Goal: Answer question/provide support

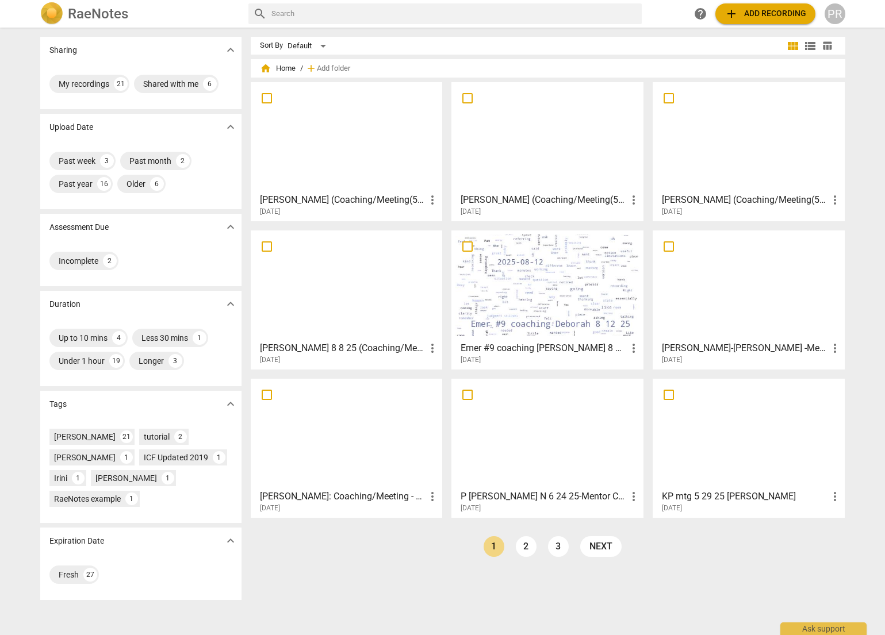
click at [550, 271] on div at bounding box center [547, 285] width 184 height 102
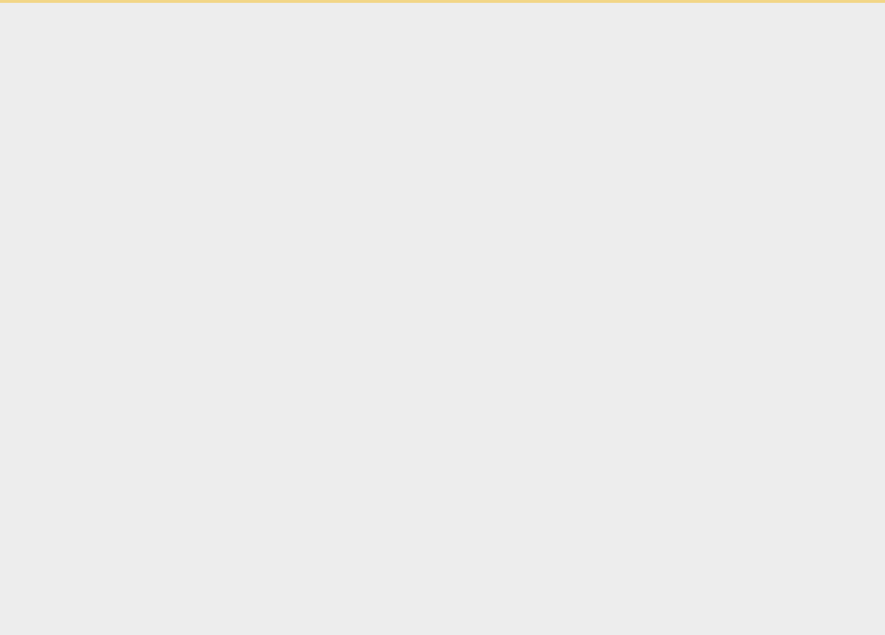
click at [550, 3] on html "Ask support" at bounding box center [442, 1] width 885 height 3
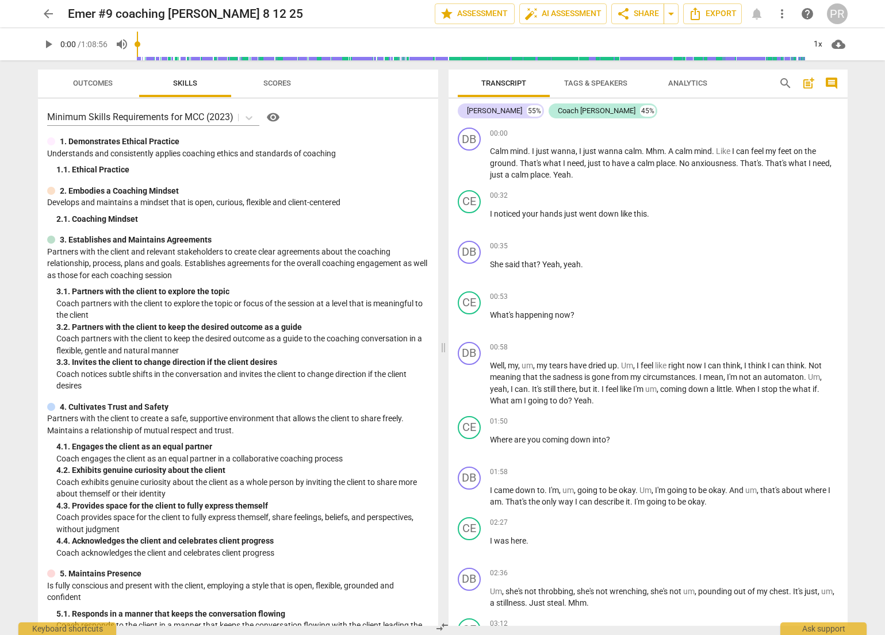
scroll to position [1, 0]
click at [47, 45] on span "play_arrow" at bounding box center [48, 44] width 14 height 14
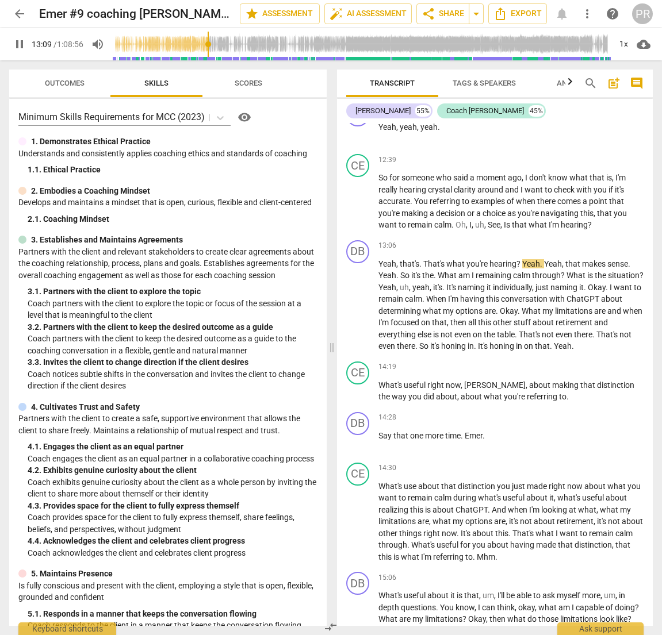
scroll to position [0, 0]
click at [455, 220] on span "." at bounding box center [453, 224] width 4 height 9
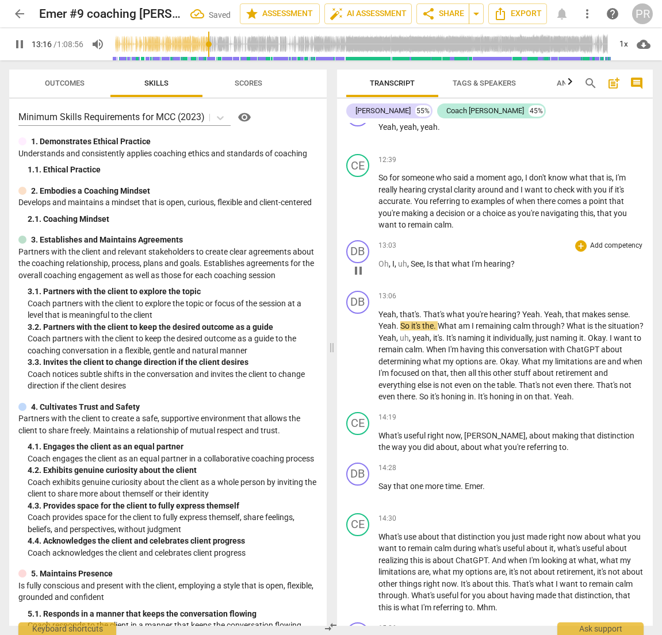
click at [425, 259] on span "," at bounding box center [424, 263] width 3 height 9
click at [426, 259] on span "Is" at bounding box center [430, 263] width 8 height 9
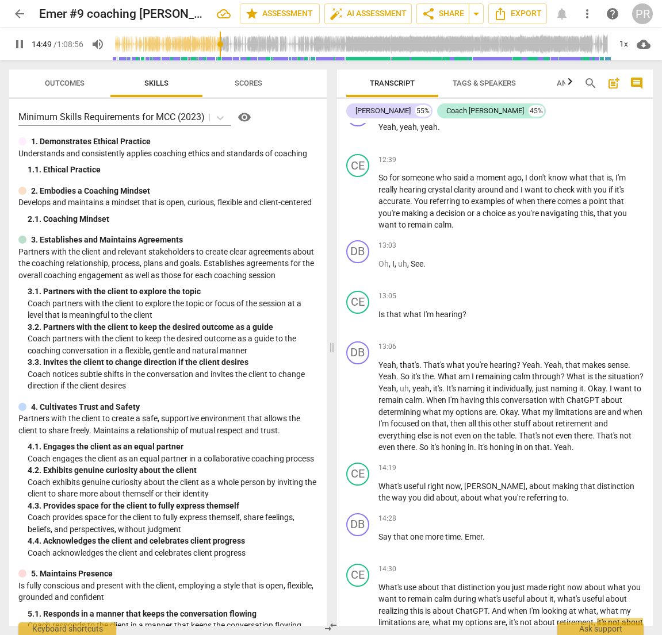
scroll to position [3001, 0]
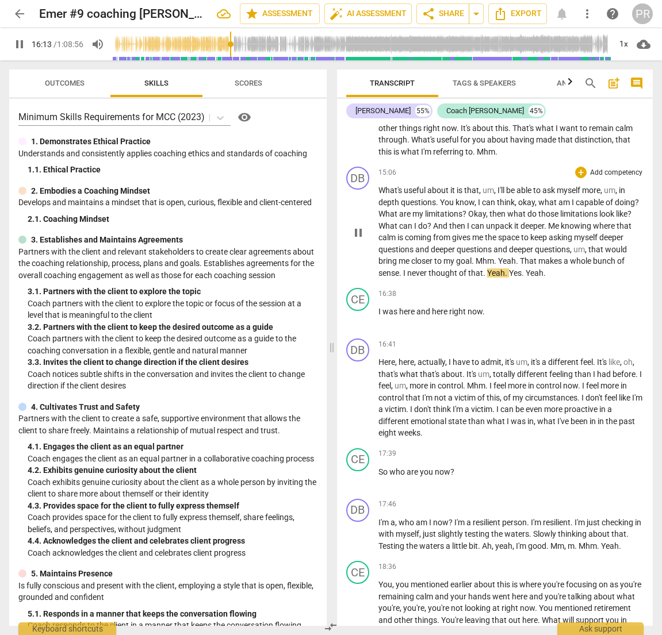
click at [475, 256] on span "." at bounding box center [473, 260] width 4 height 9
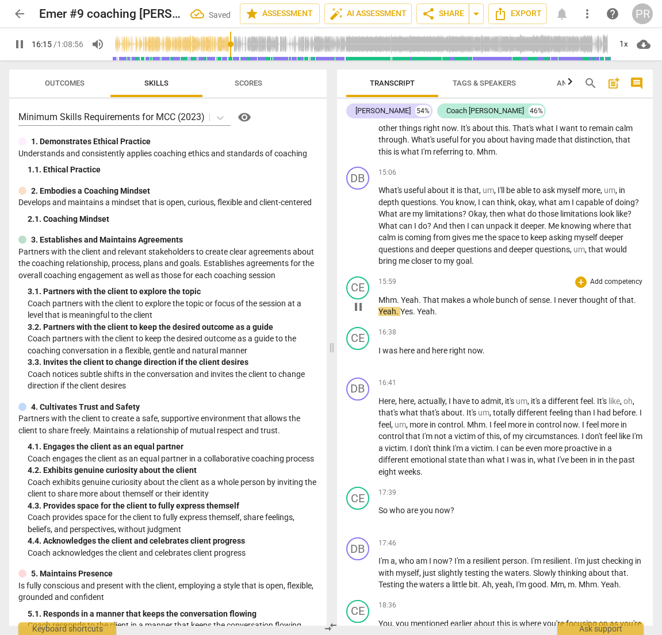
scroll to position [3002, 0]
click at [402, 296] on span "Yeah" at bounding box center [410, 299] width 18 height 9
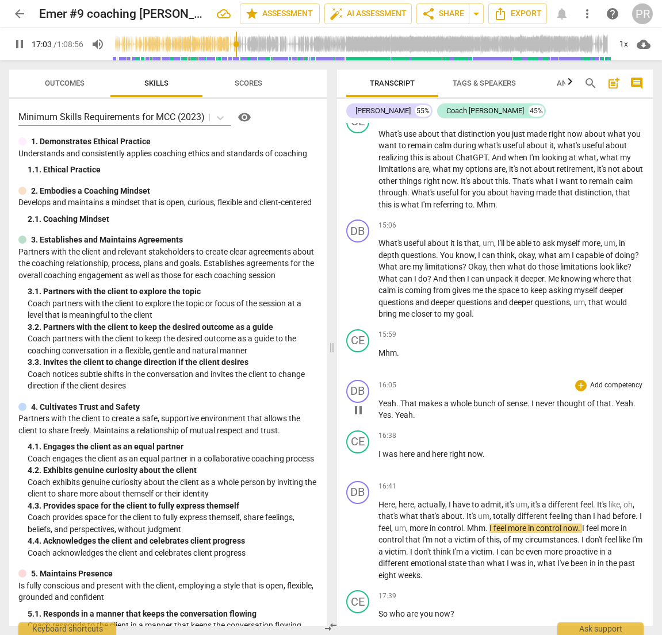
scroll to position [2889, 0]
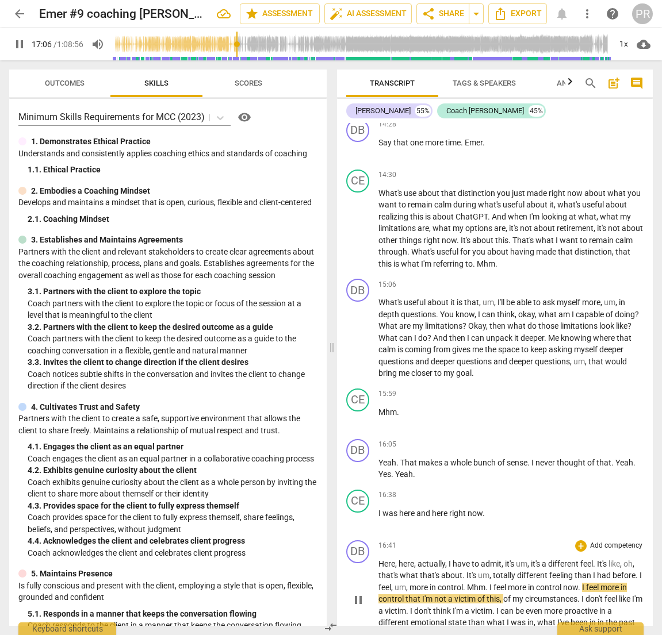
click at [475, 583] on span "Mhm" at bounding box center [476, 587] width 18 height 9
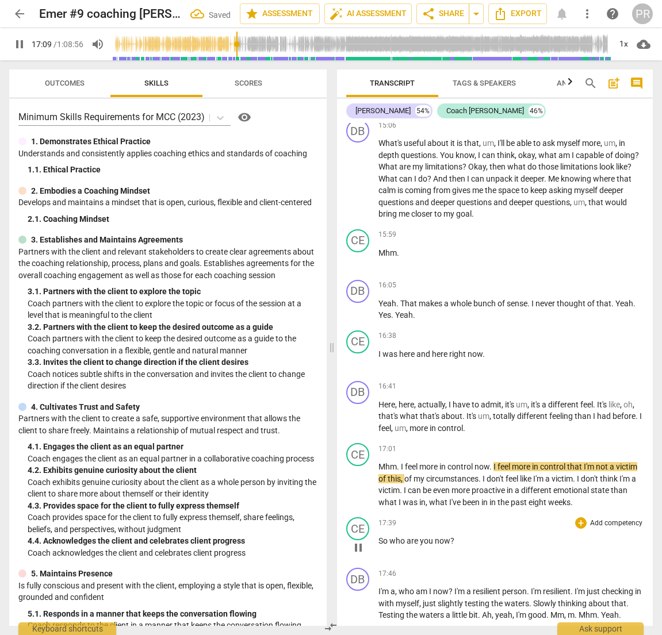
scroll to position [3051, 0]
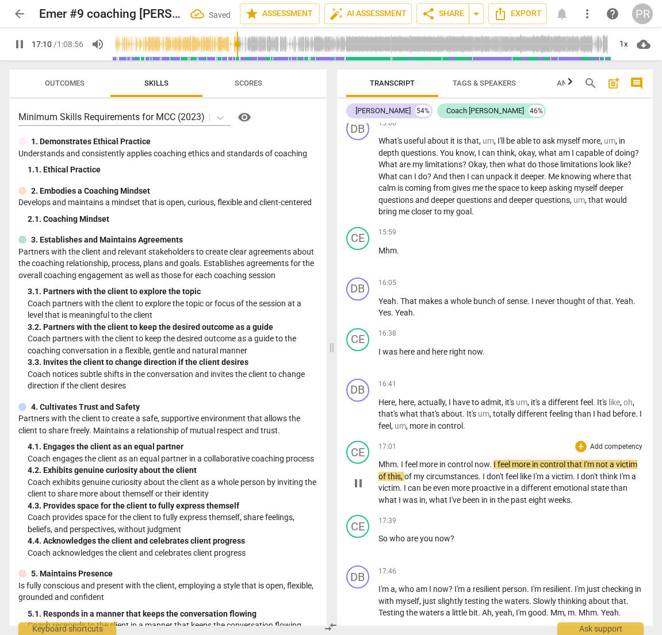
click at [400, 460] on span "." at bounding box center [399, 464] width 4 height 9
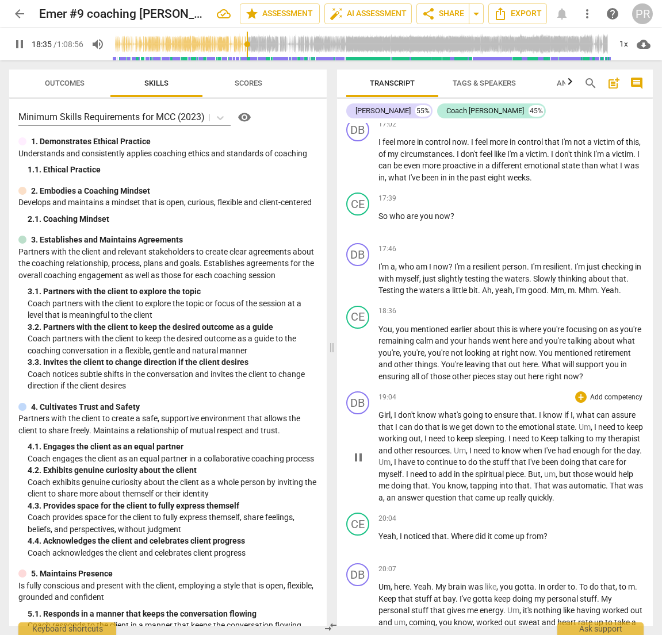
scroll to position [3419, 0]
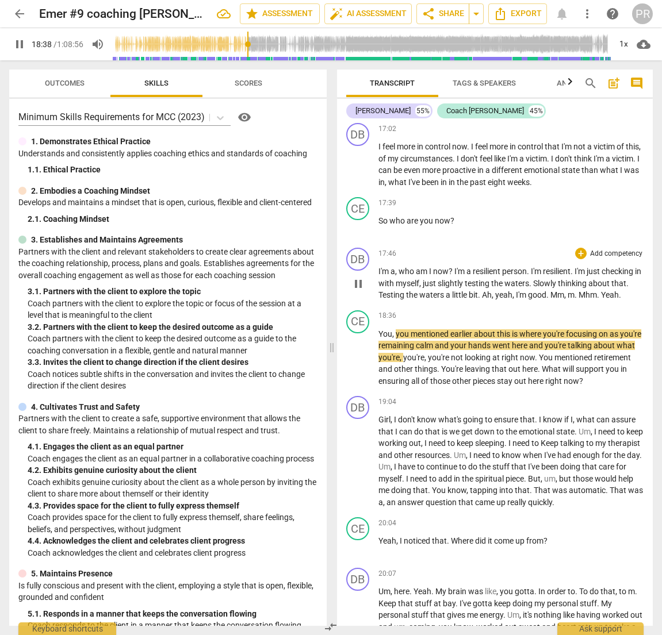
click at [578, 290] on span "." at bounding box center [576, 294] width 4 height 9
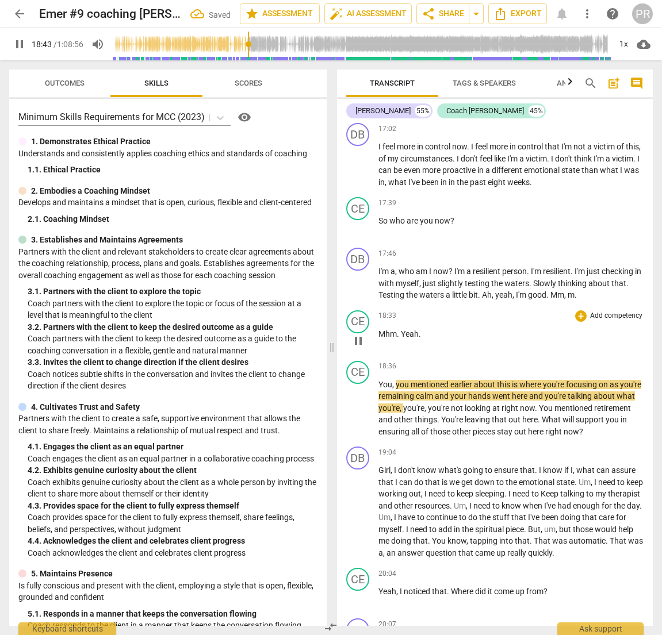
click at [402, 329] on span "Yeah" at bounding box center [410, 333] width 18 height 9
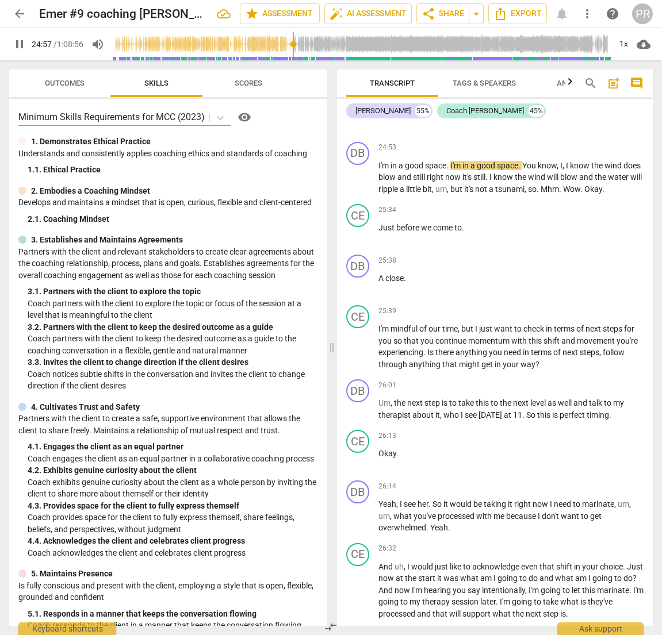
scroll to position [4924, 0]
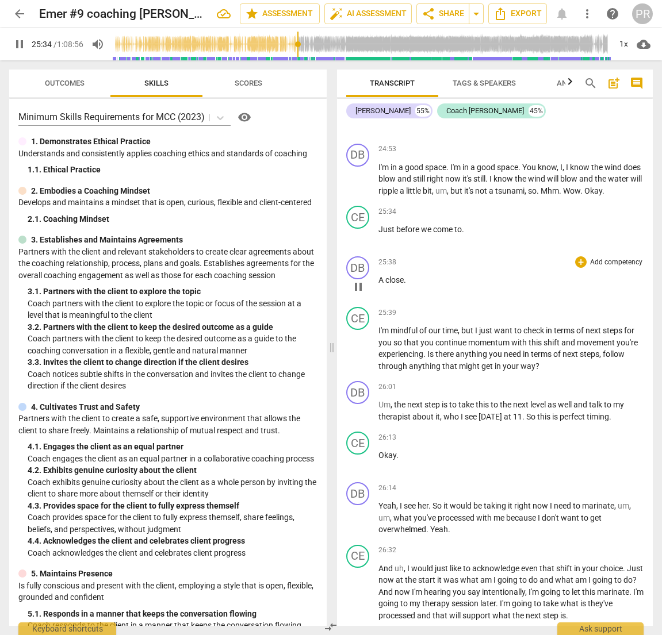
click at [378, 275] on span "A" at bounding box center [381, 279] width 7 height 9
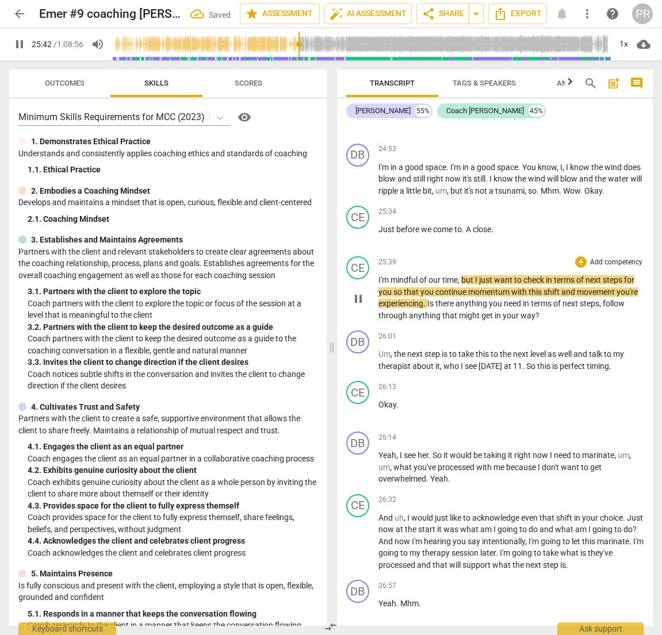
click at [376, 270] on div "CE play_arrow pause" at bounding box center [362, 288] width 32 height 65
click at [379, 275] on span "I'm" at bounding box center [384, 279] width 12 height 9
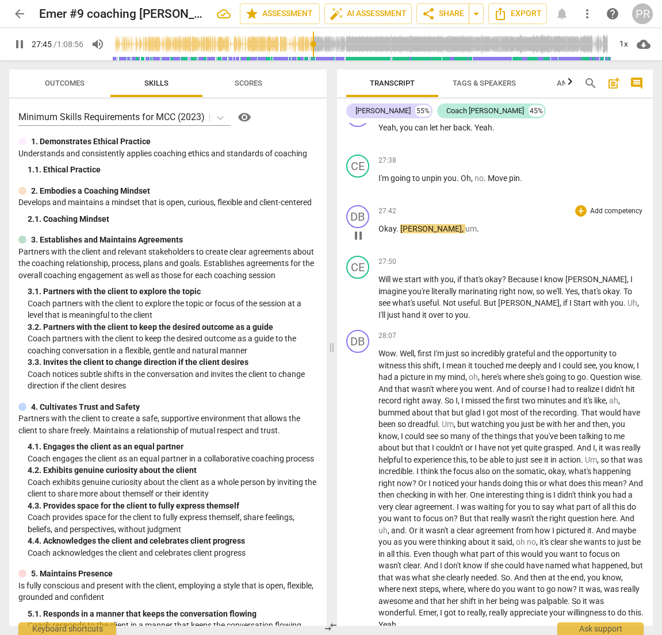
scroll to position [5652, 0]
click at [379, 226] on span "Okay" at bounding box center [387, 229] width 18 height 9
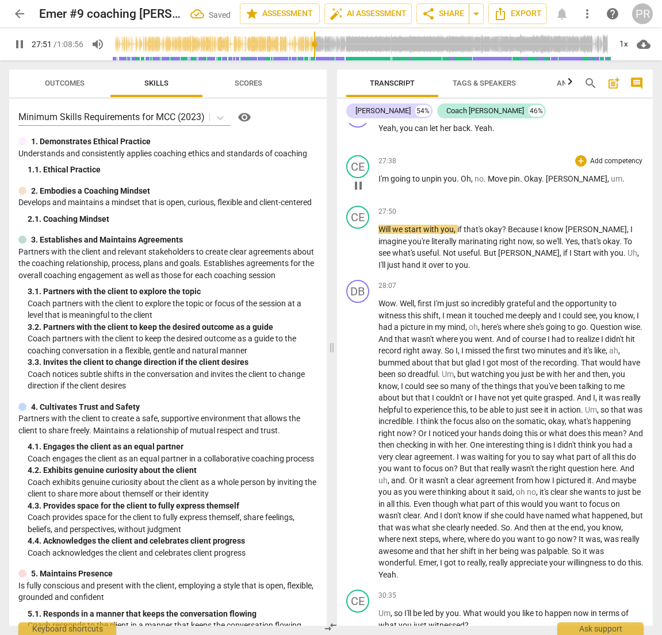
click at [544, 178] on span "." at bounding box center [543, 178] width 4 height 9
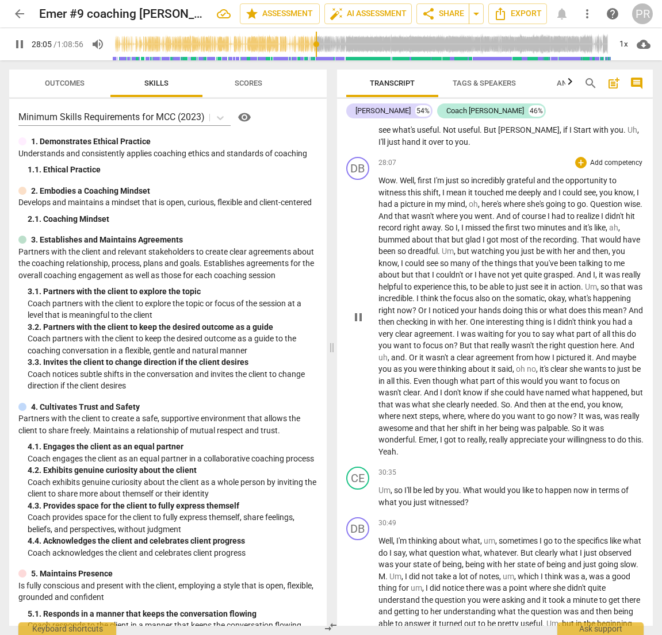
scroll to position [5776, 0]
click at [364, 166] on div "DB" at bounding box center [357, 167] width 23 height 23
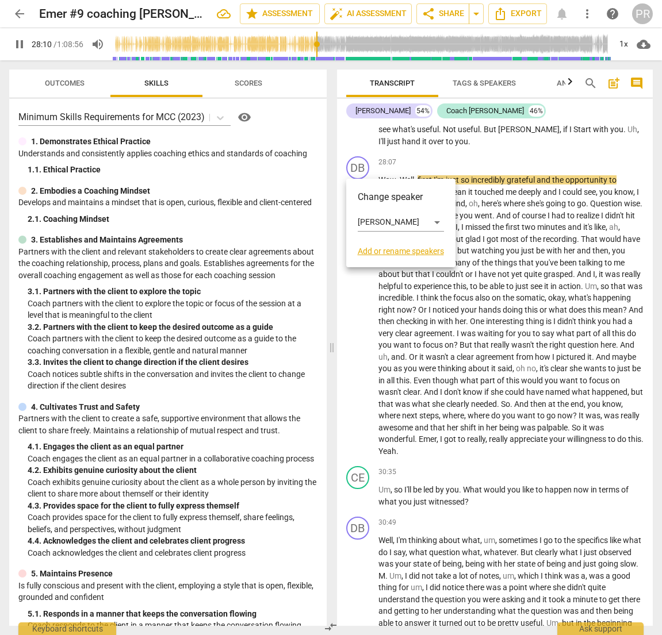
click at [382, 250] on link "Add or rename speakers" at bounding box center [400, 251] width 86 height 9
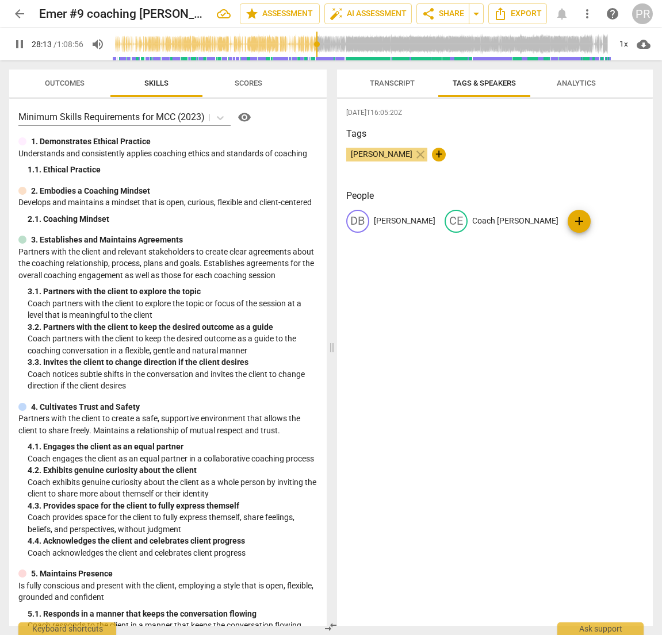
click at [368, 156] on span "[PERSON_NAME]" at bounding box center [381, 153] width 71 height 9
click at [432, 152] on span "+" at bounding box center [439, 155] width 14 height 14
click at [572, 218] on span "add" at bounding box center [579, 221] width 14 height 14
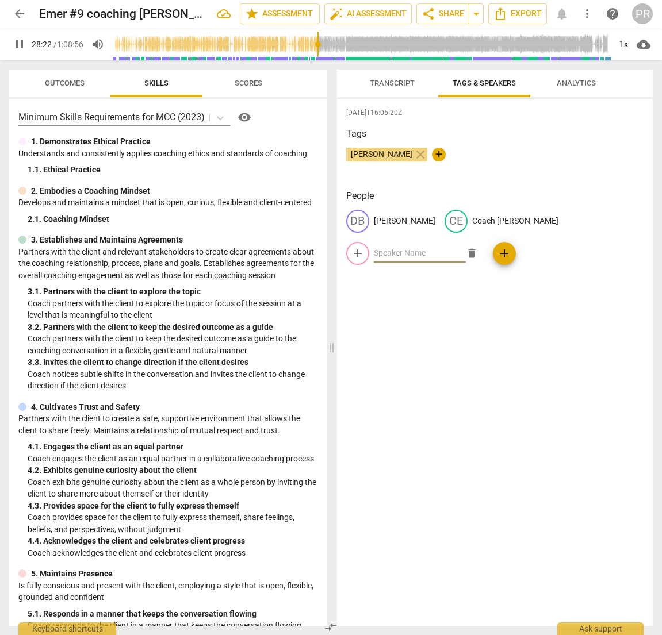
type input "1703"
type input "Pa"
type input "1703"
type input "[PERSON_NAME]"
type input "1703"
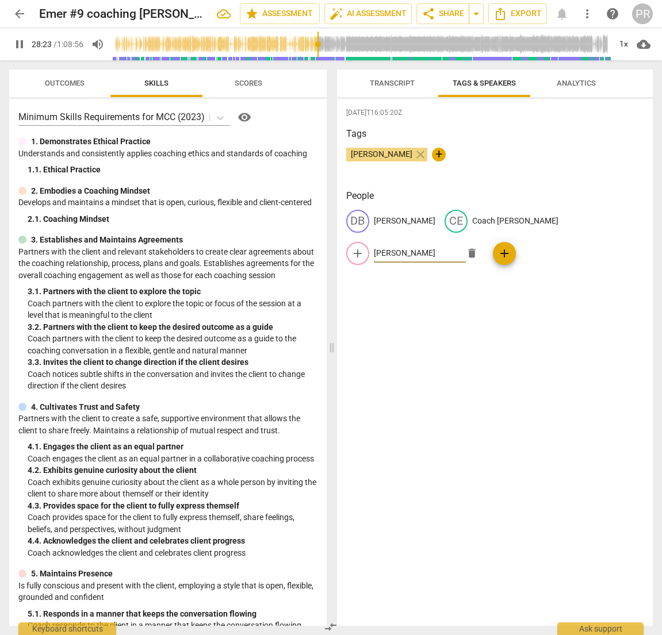
type input "[PERSON_NAME]"
type input "1704"
type input "[PERSON_NAME]"
type input "1704"
type input "[PERSON_NAME] Re"
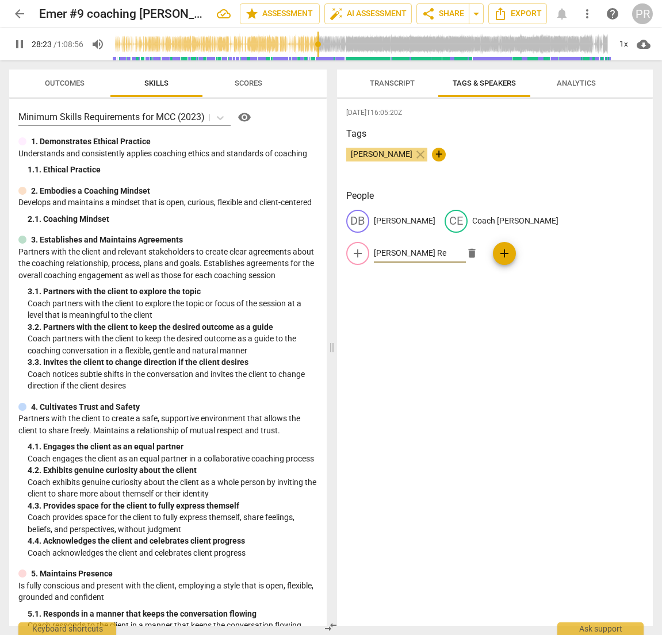
type input "1704"
type input "[PERSON_NAME] Rec"
type input "1704"
type input "[PERSON_NAME]"
type input "1705"
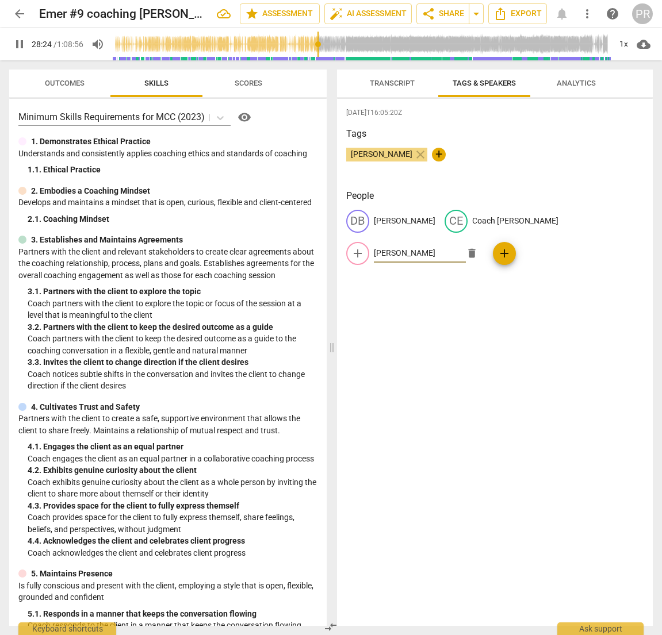
type input "[PERSON_NAME]"
type input "1705"
type input "[PERSON_NAME]"
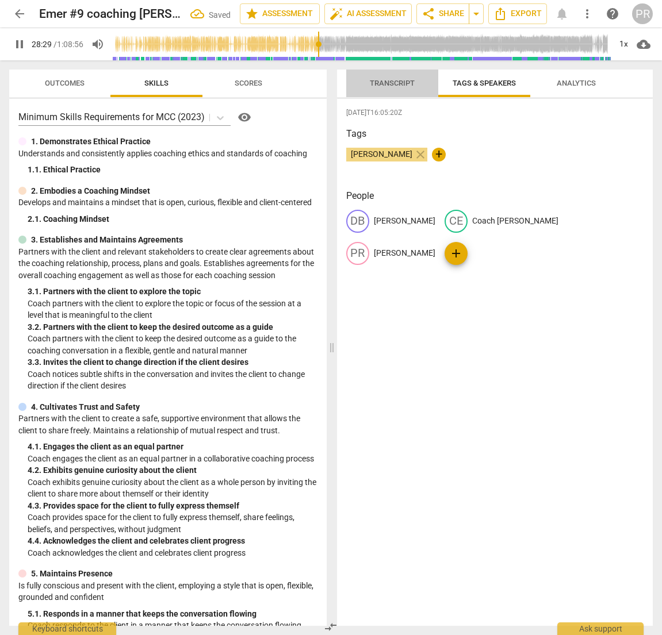
click at [386, 78] on span "Transcript" at bounding box center [392, 84] width 72 height 16
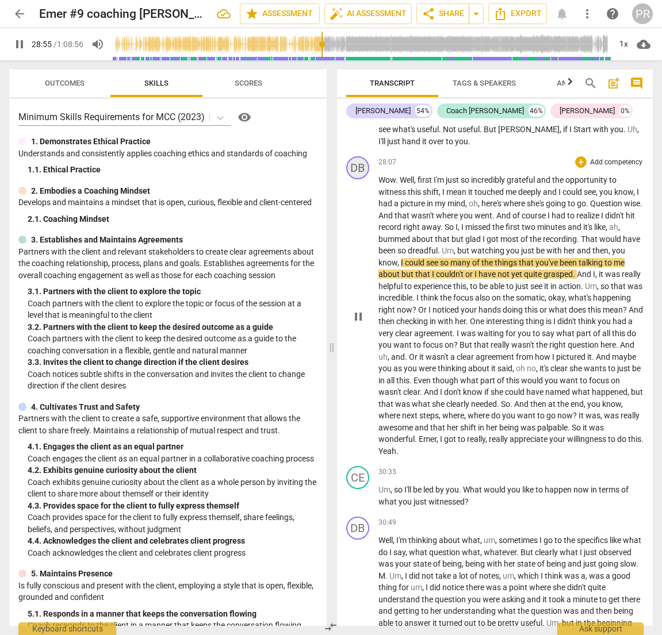
click at [359, 164] on div "DB" at bounding box center [357, 167] width 23 height 23
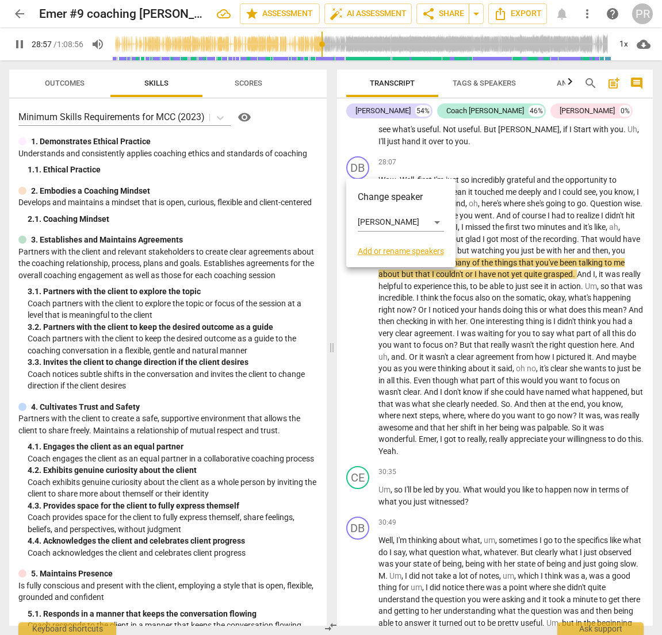
click at [372, 195] on h3 "Change speaker" at bounding box center [400, 197] width 86 height 14
click at [437, 221] on div "[PERSON_NAME]" at bounding box center [400, 222] width 86 height 18
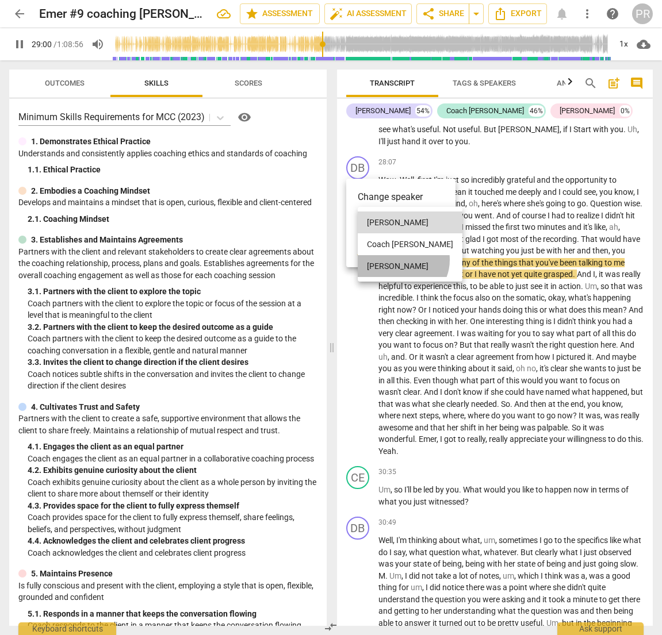
click at [401, 260] on li "[PERSON_NAME]" at bounding box center [409, 266] width 105 height 22
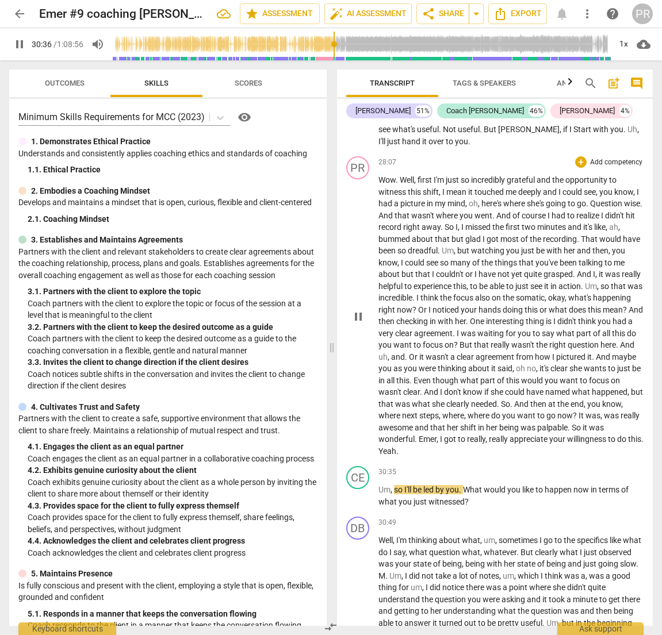
scroll to position [5775, 0]
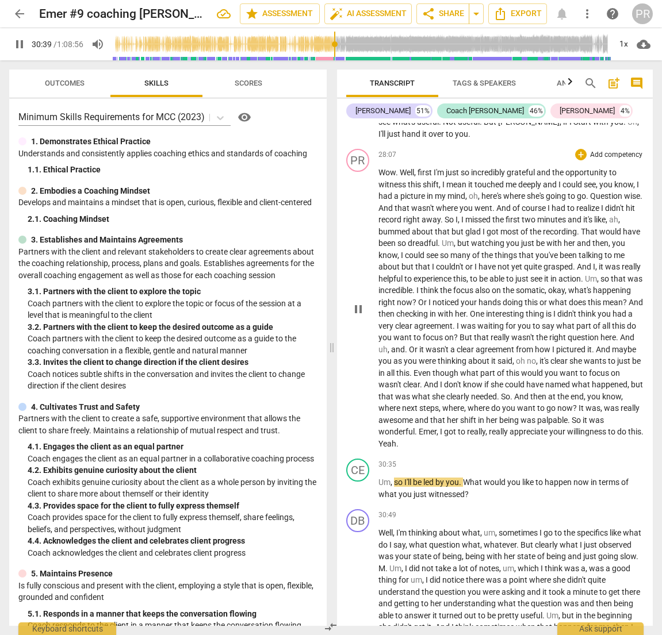
click at [459, 443] on div "PR play_arrow pause 28:07 + Add competency keyboard_arrow_right Wow . Well , fi…" at bounding box center [495, 299] width 316 height 310
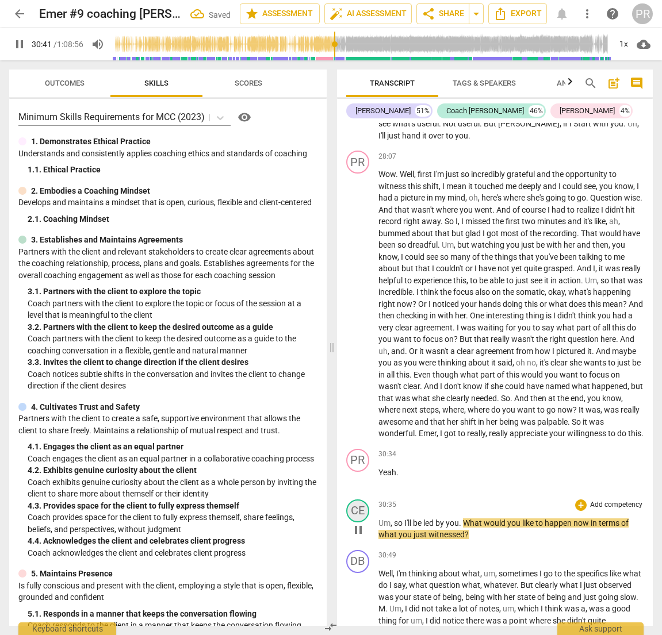
scroll to position [5784, 0]
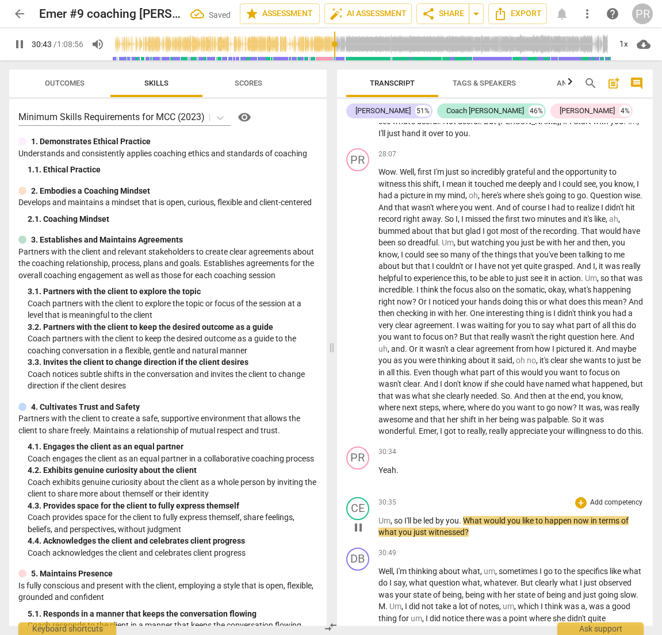
click at [378, 524] on div "CE play_arrow pause" at bounding box center [362, 517] width 32 height 41
click at [378, 524] on span "Um" at bounding box center [384, 520] width 12 height 9
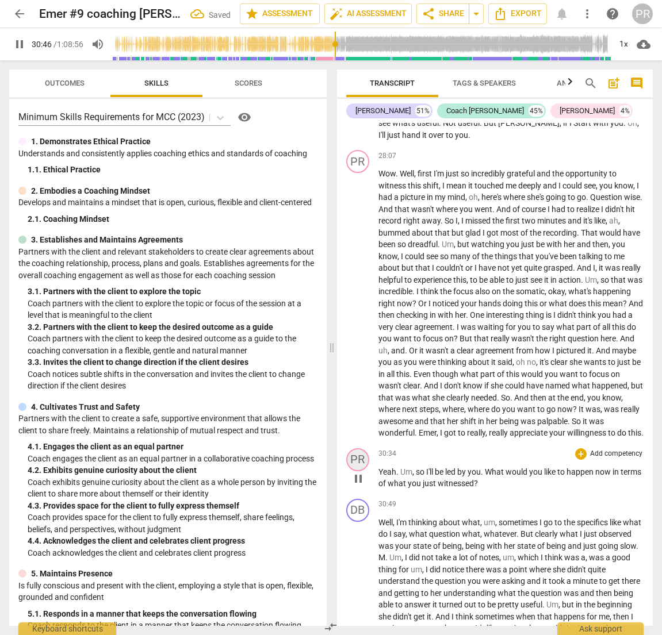
click at [362, 463] on div "PR" at bounding box center [357, 459] width 23 height 23
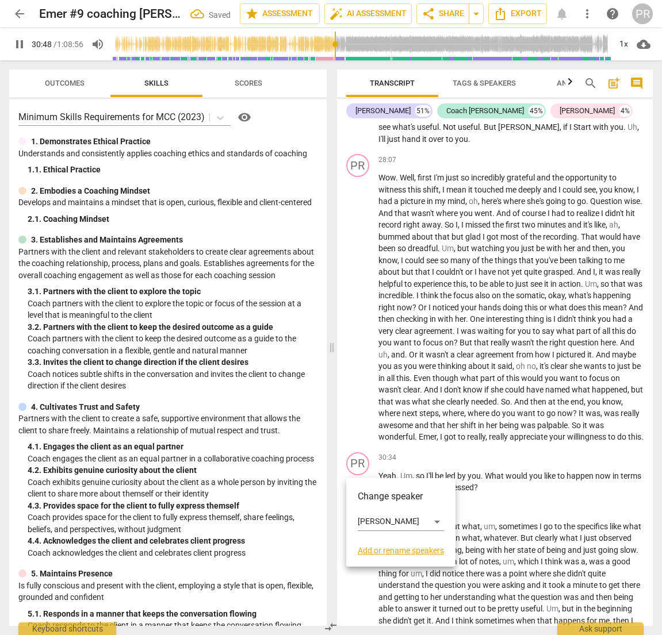
click at [373, 498] on h3 "Change speaker" at bounding box center [400, 497] width 86 height 14
click at [436, 521] on div "[PERSON_NAME]" at bounding box center [400, 522] width 86 height 18
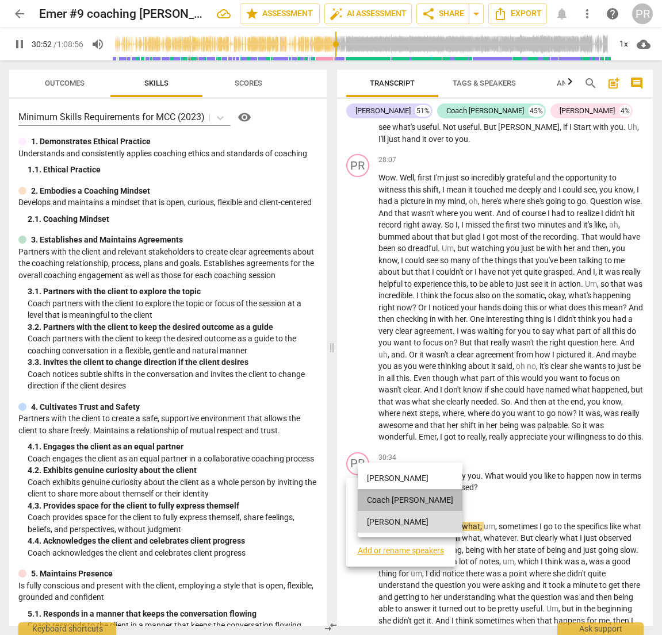
click at [416, 499] on li "Coach [PERSON_NAME]" at bounding box center [409, 500] width 105 height 22
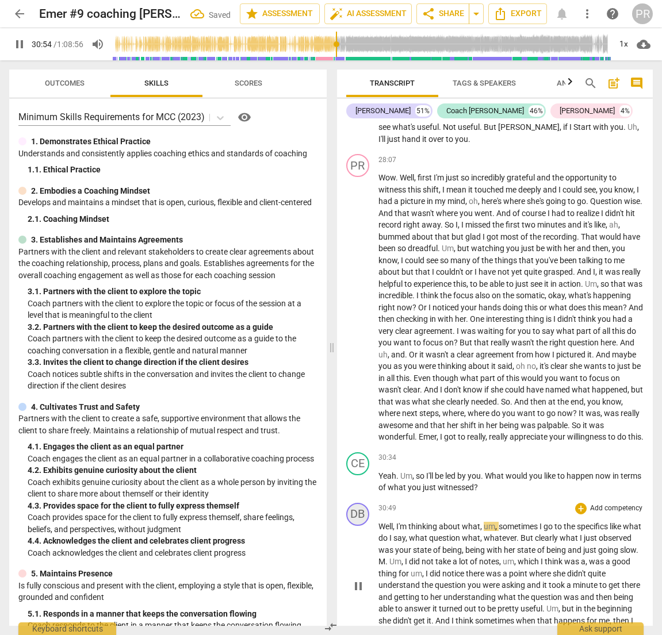
click at [355, 519] on div "DB" at bounding box center [357, 514] width 23 height 23
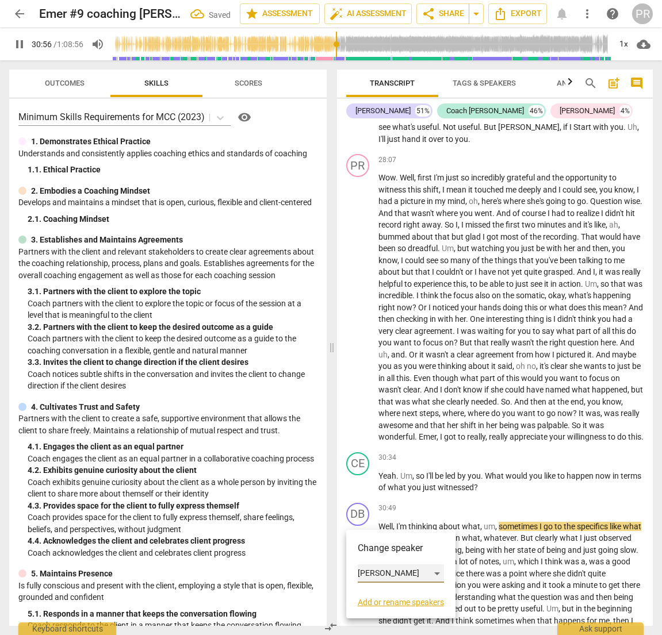
click at [435, 572] on div "[PERSON_NAME]" at bounding box center [400, 573] width 86 height 18
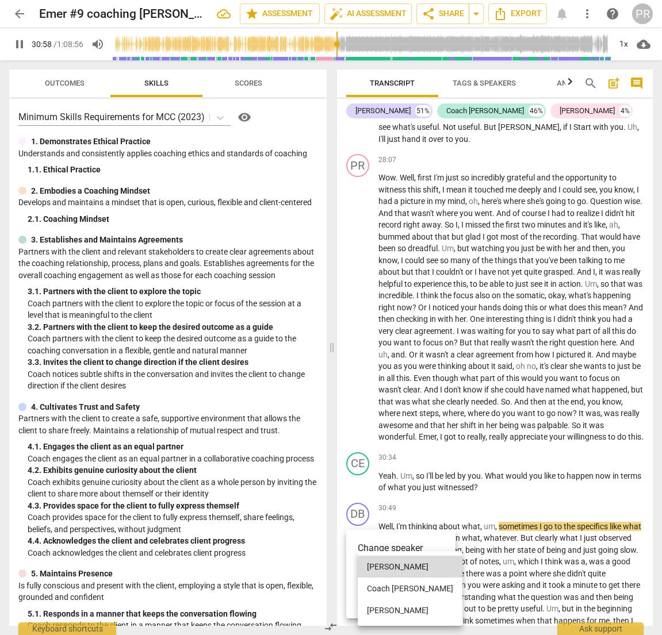
click at [414, 612] on li "[PERSON_NAME]" at bounding box center [409, 610] width 105 height 22
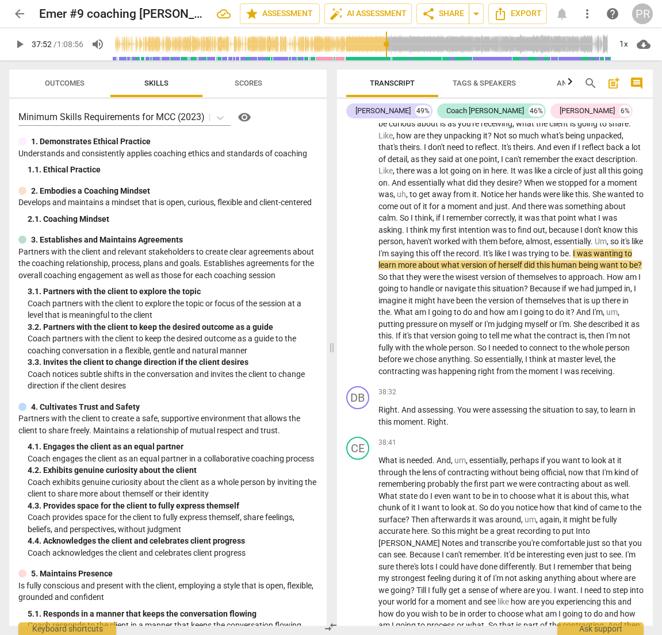
scroll to position [7245, 0]
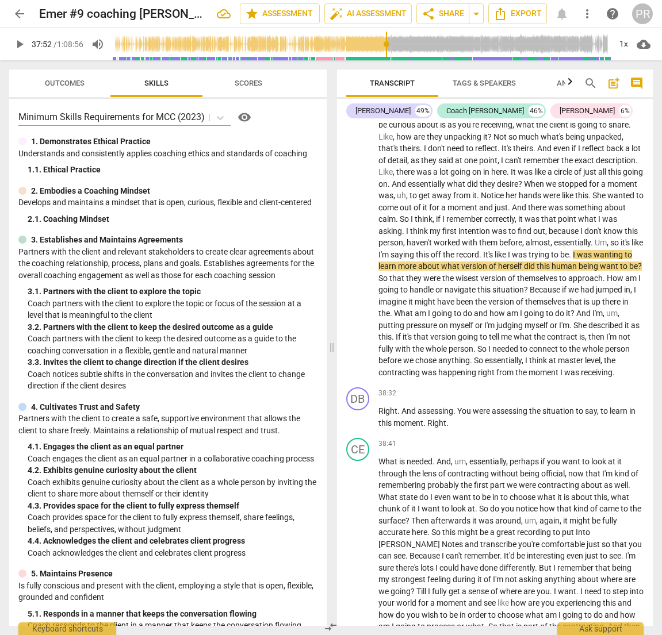
type input "2272"
